Goal: Information Seeking & Learning: Check status

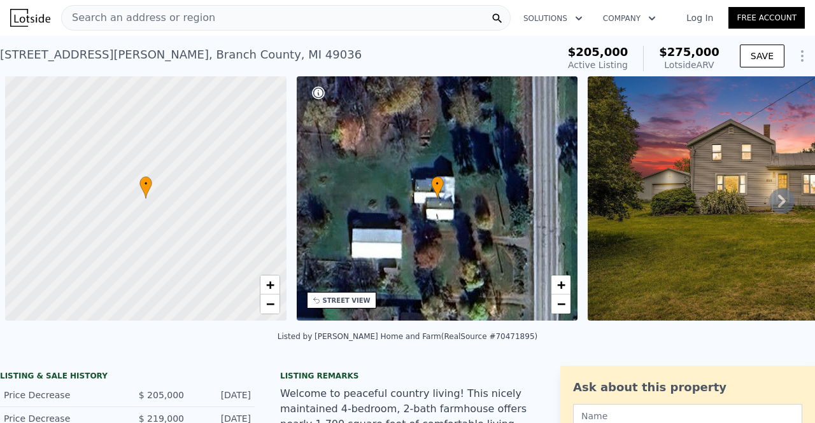
click at [175, 31] on div "Search an address or region Solutions Company Open main menu Log In Free Account" at bounding box center [407, 18] width 794 height 31
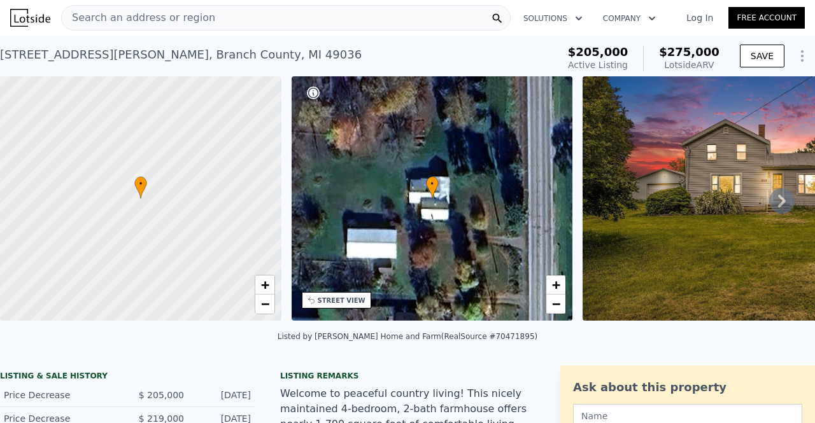
click at [175, 30] on div "Search an address or region" at bounding box center [138, 18] width 153 height 24
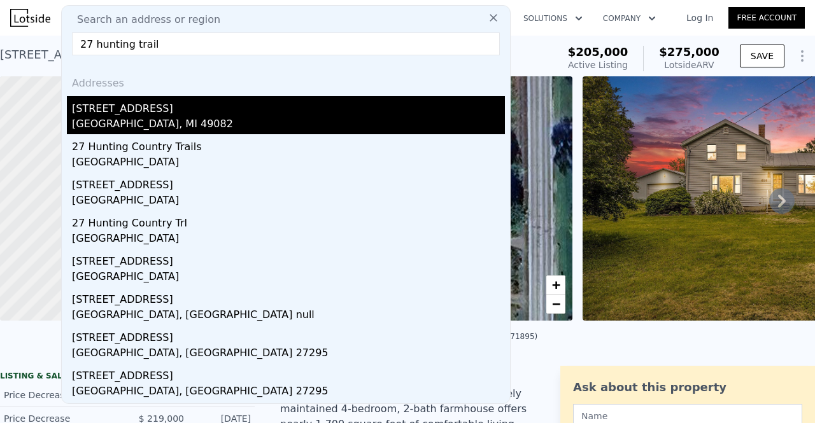
type input "27 hunting trail"
click at [103, 121] on div "Quincy, MI 49082" at bounding box center [288, 125] width 433 height 18
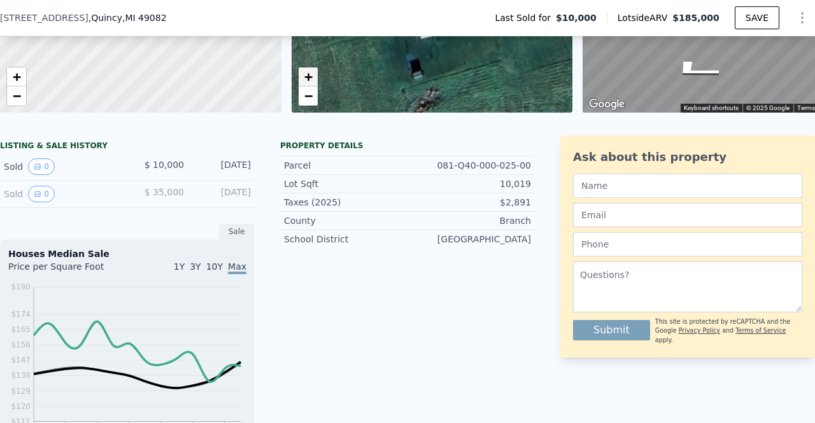
scroll to position [201, 0]
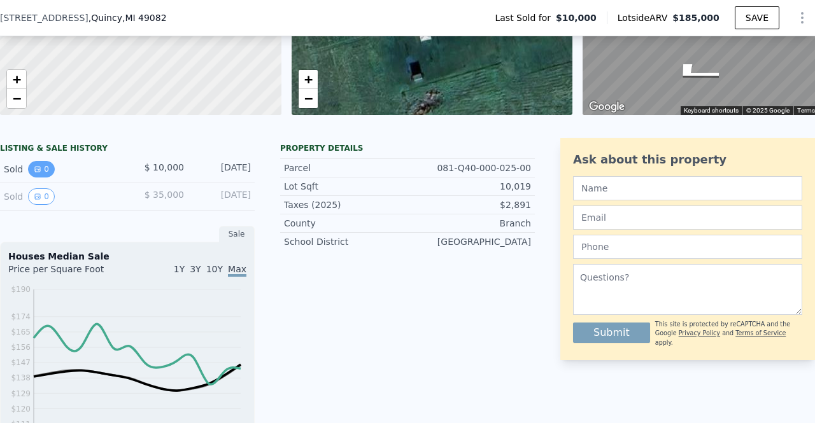
click at [40, 178] on button "0" at bounding box center [41, 169] width 27 height 17
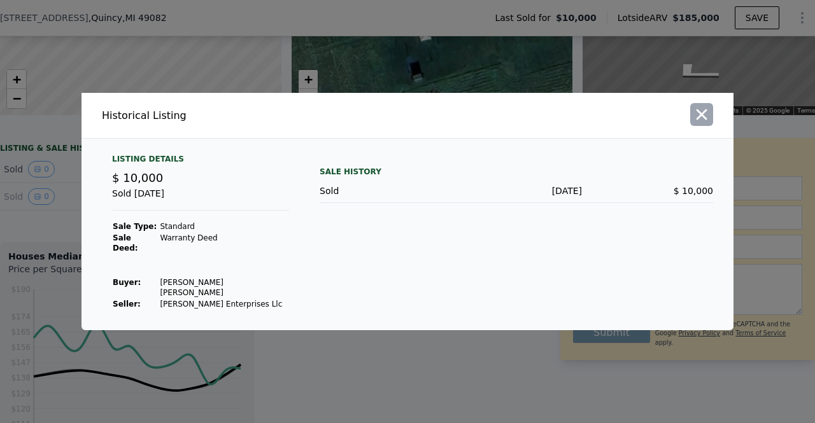
click at [703, 120] on icon "button" at bounding box center [701, 114] width 11 height 11
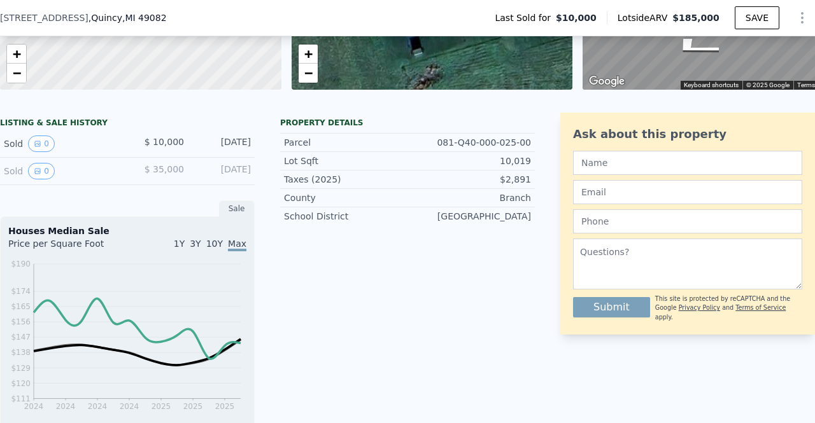
scroll to position [227, 0]
click at [34, 175] on icon "View historical data" at bounding box center [38, 171] width 8 height 8
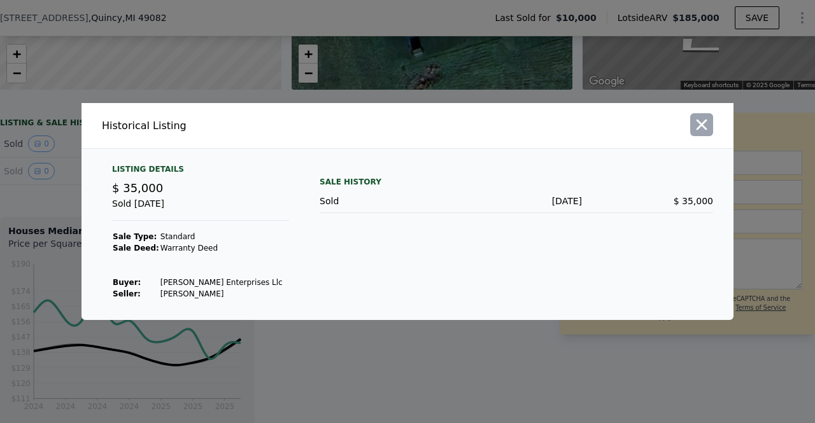
click at [705, 130] on icon "button" at bounding box center [701, 125] width 11 height 11
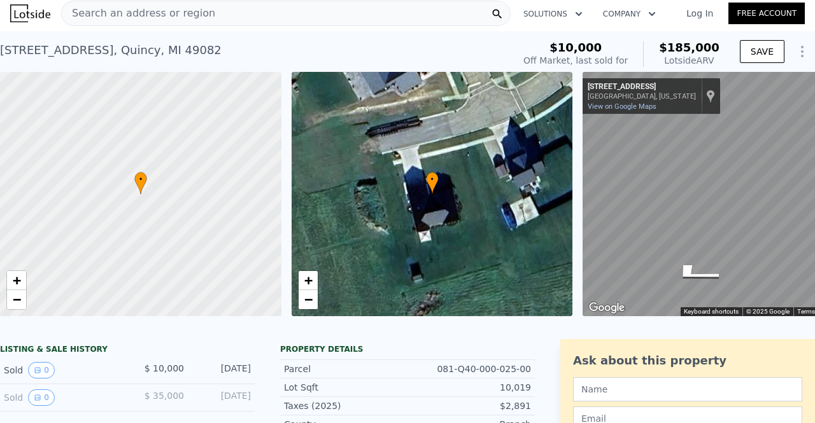
scroll to position [0, 0]
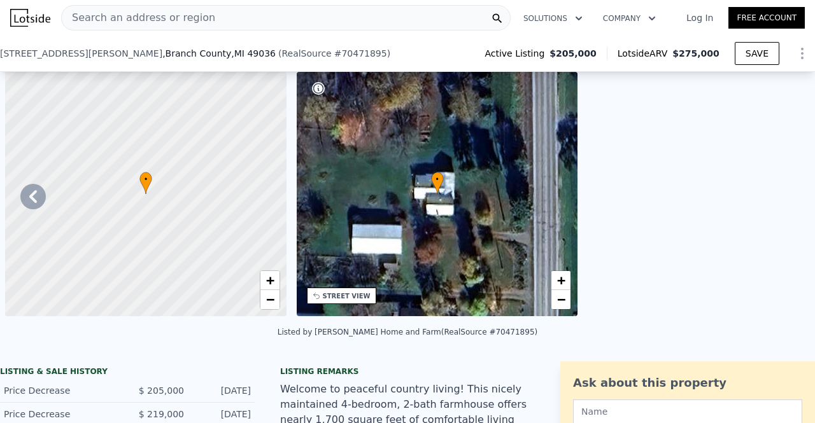
scroll to position [0, 4694]
